Goal: Find specific page/section: Find specific page/section

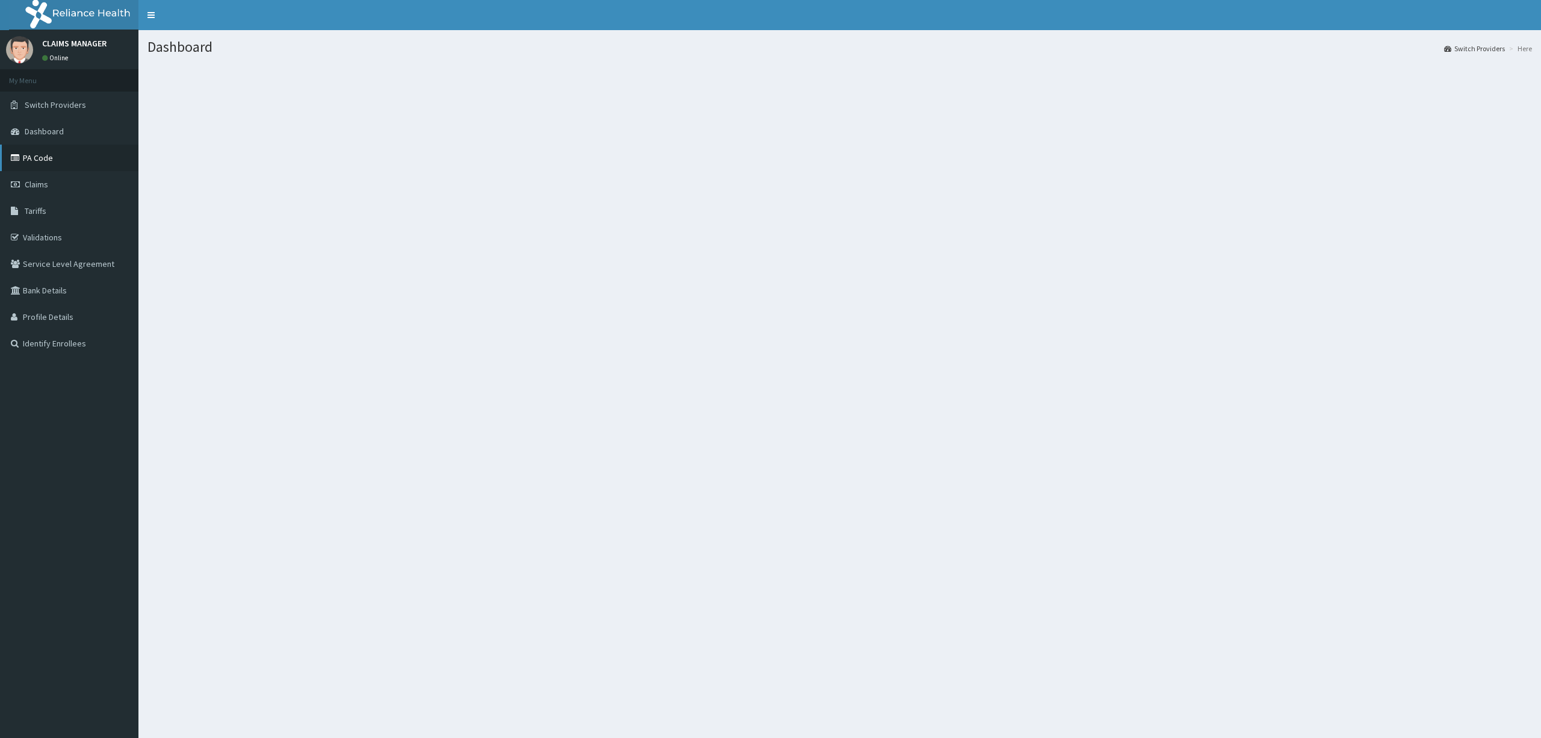
click at [54, 164] on link "PA Code" at bounding box center [69, 158] width 138 height 26
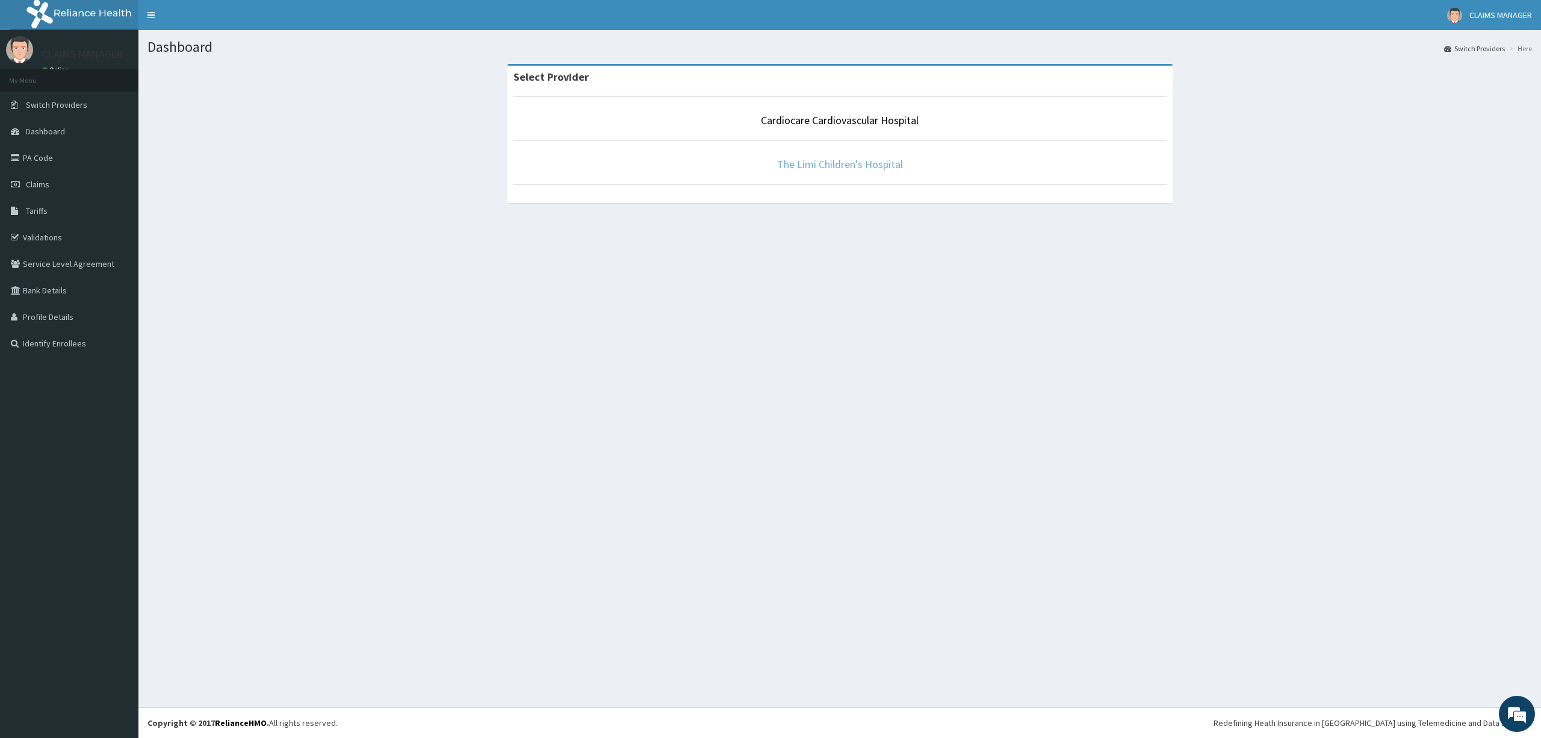
click at [857, 164] on link "The Limi Children's Hospital" at bounding box center [840, 164] width 126 height 14
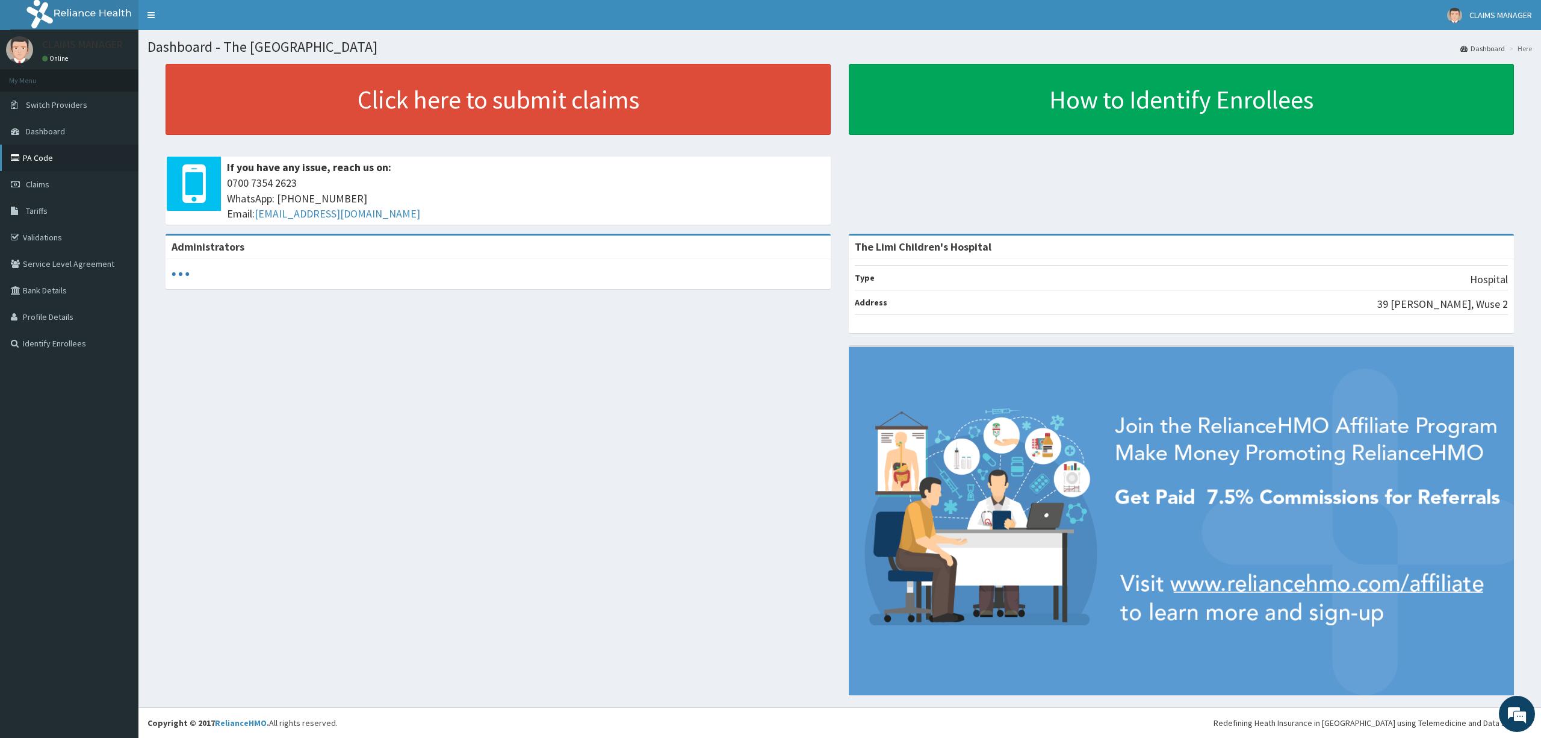
click at [33, 162] on link "PA Code" at bounding box center [69, 158] width 138 height 26
